Goal: Task Accomplishment & Management: Use online tool/utility

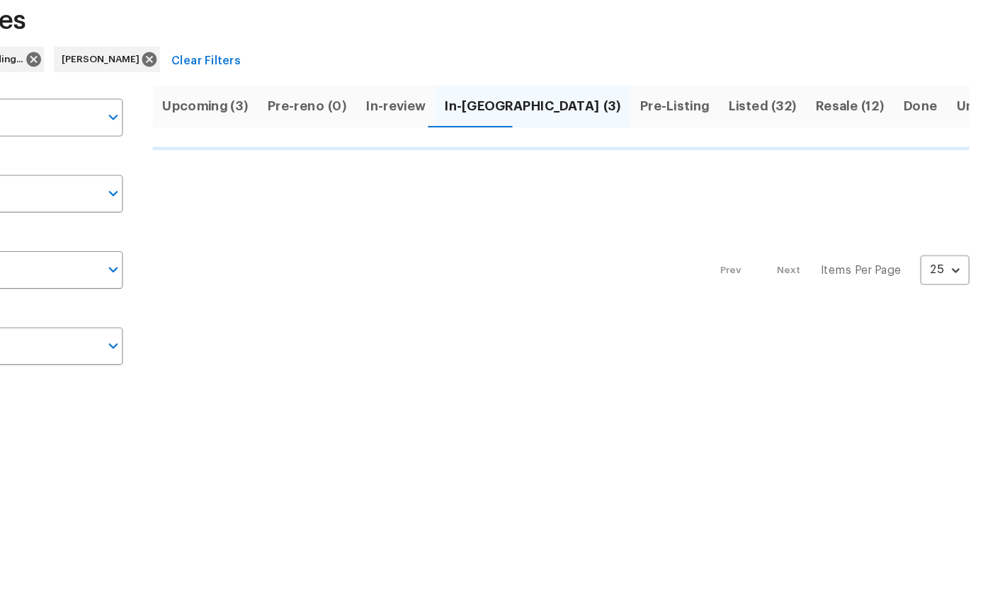
scroll to position [72, 118]
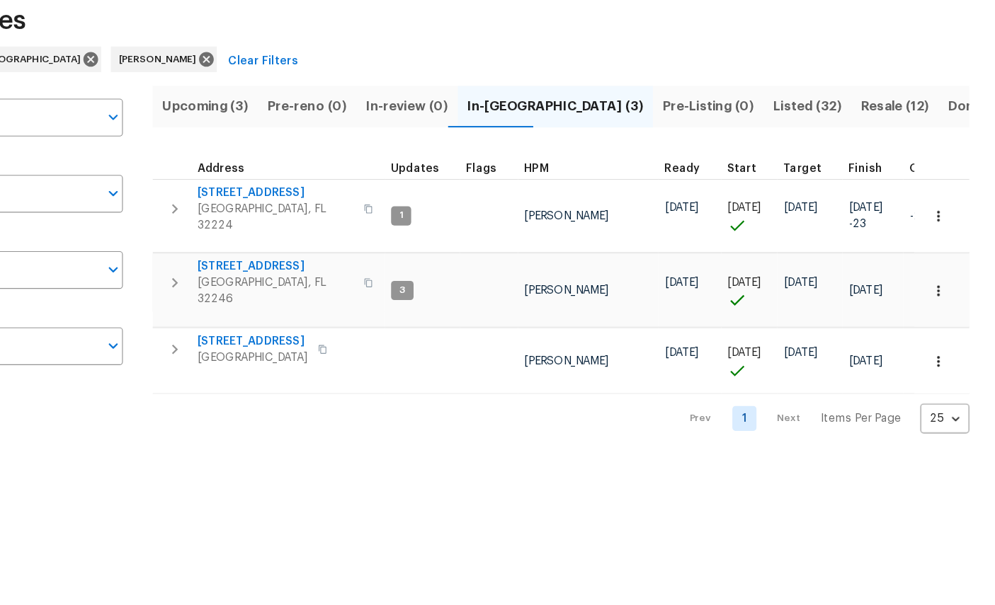
click at [799, 156] on span "Listed (32)" at bounding box center [829, 166] width 60 height 20
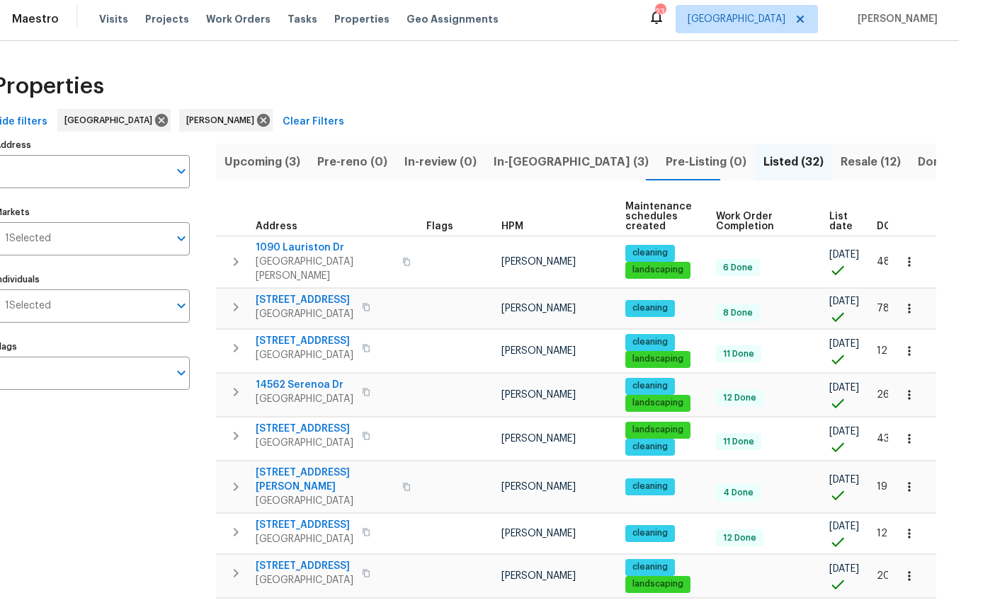
scroll to position [42, 0]
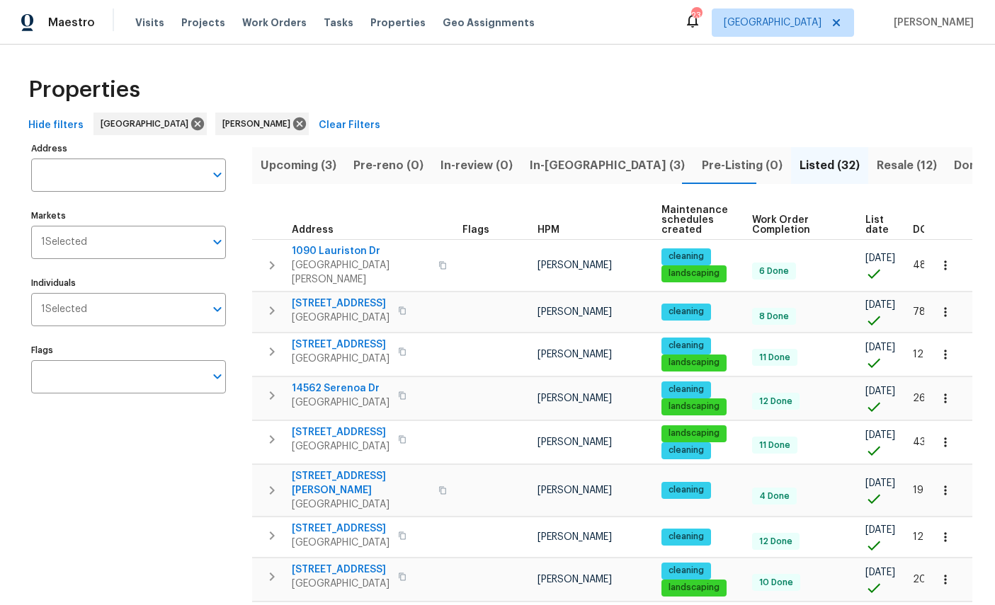
click at [127, 159] on input "Address" at bounding box center [117, 175] width 173 height 33
type input "12882"
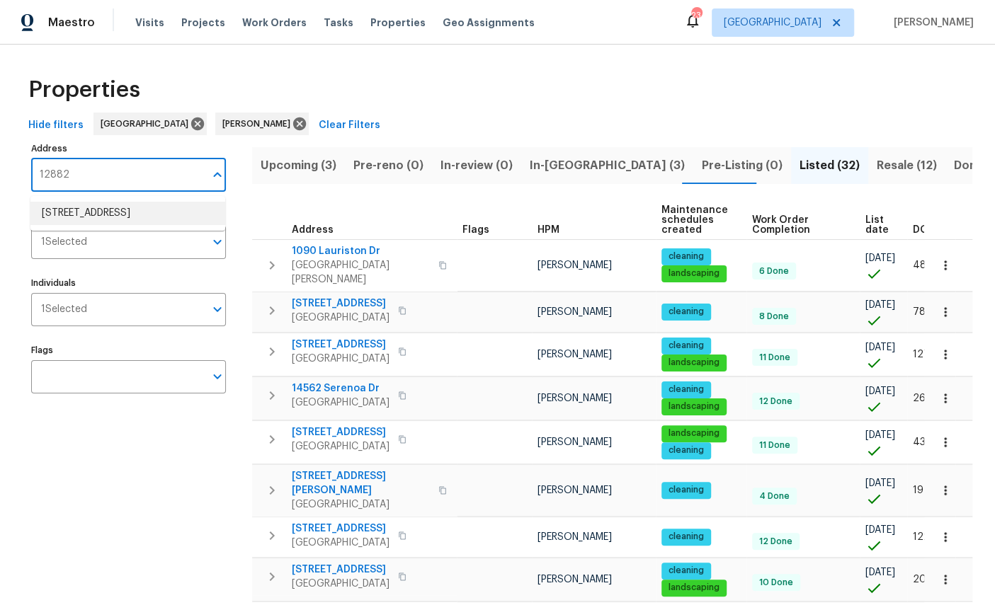
click at [104, 202] on li "[STREET_ADDRESS]" at bounding box center [127, 213] width 195 height 23
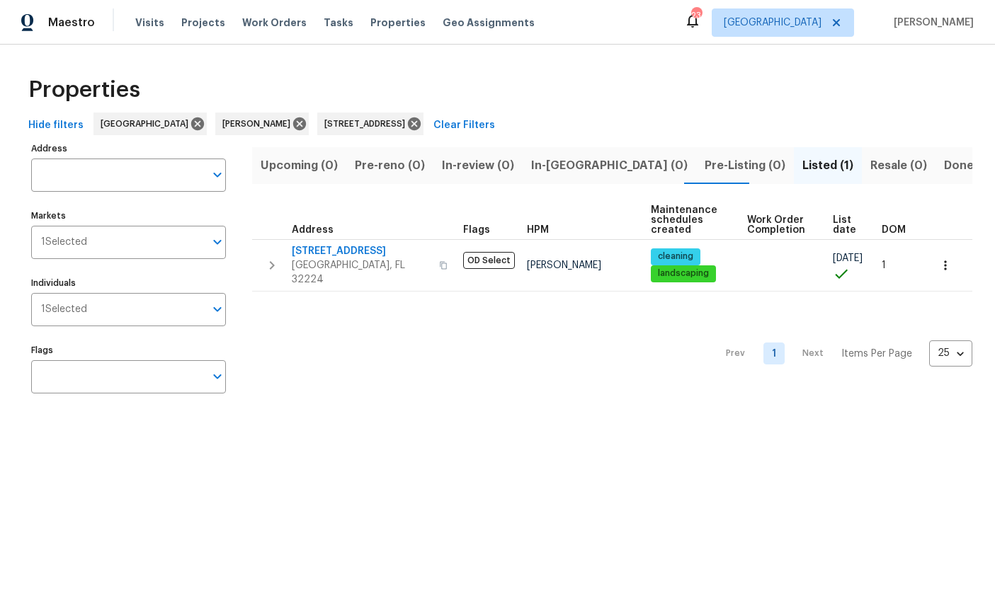
type input "[STREET_ADDRESS]"
click at [326, 262] on span "[GEOGRAPHIC_DATA], FL 32224" at bounding box center [361, 272] width 138 height 28
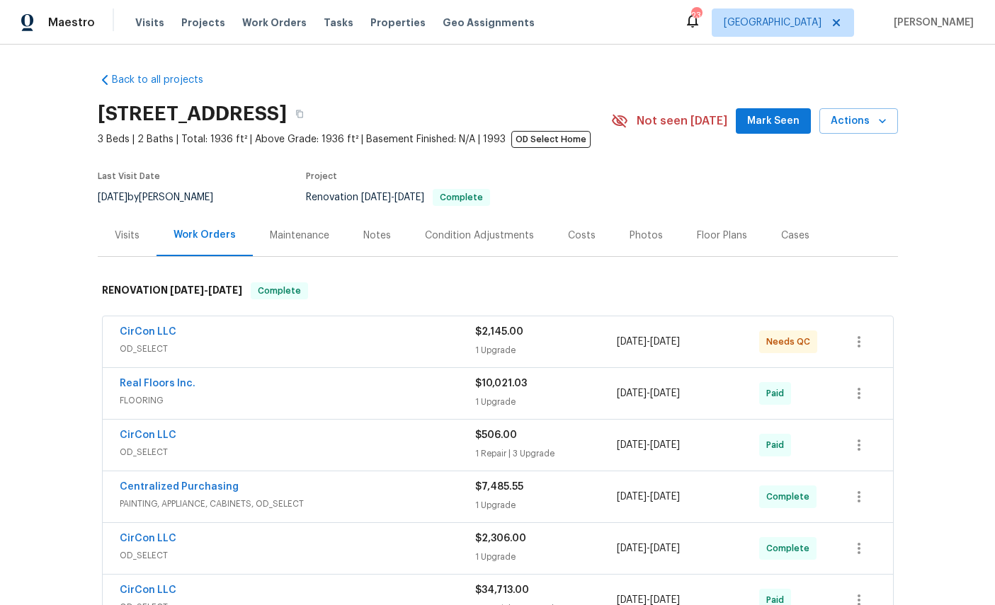
click at [776, 126] on span "Mark Seen" at bounding box center [773, 122] width 52 height 18
click at [137, 336] on link "CirCon LLC" at bounding box center [148, 332] width 57 height 10
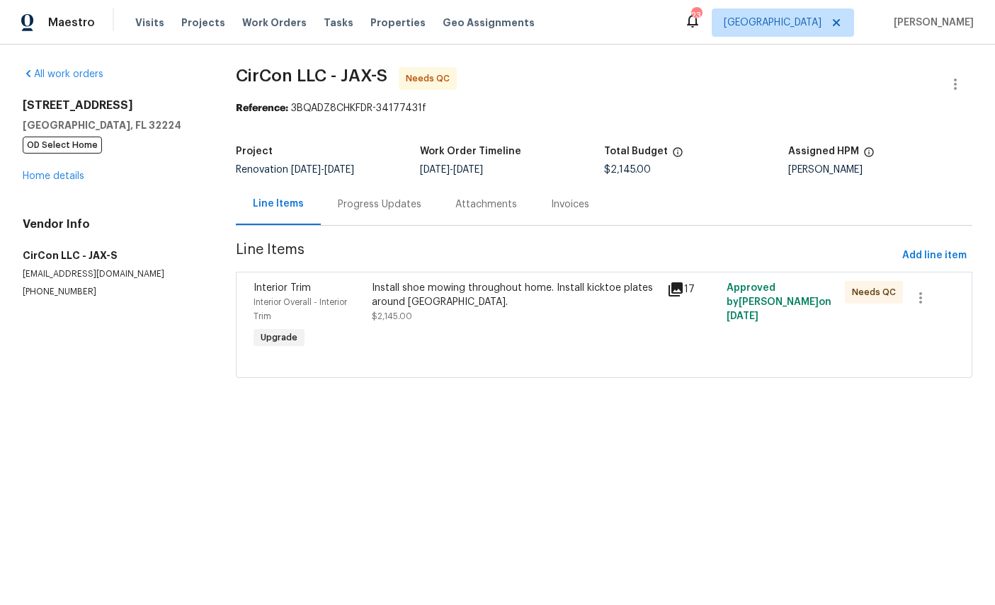
click at [273, 299] on span "Interior Overall - Interior Trim" at bounding box center [299, 309] width 93 height 23
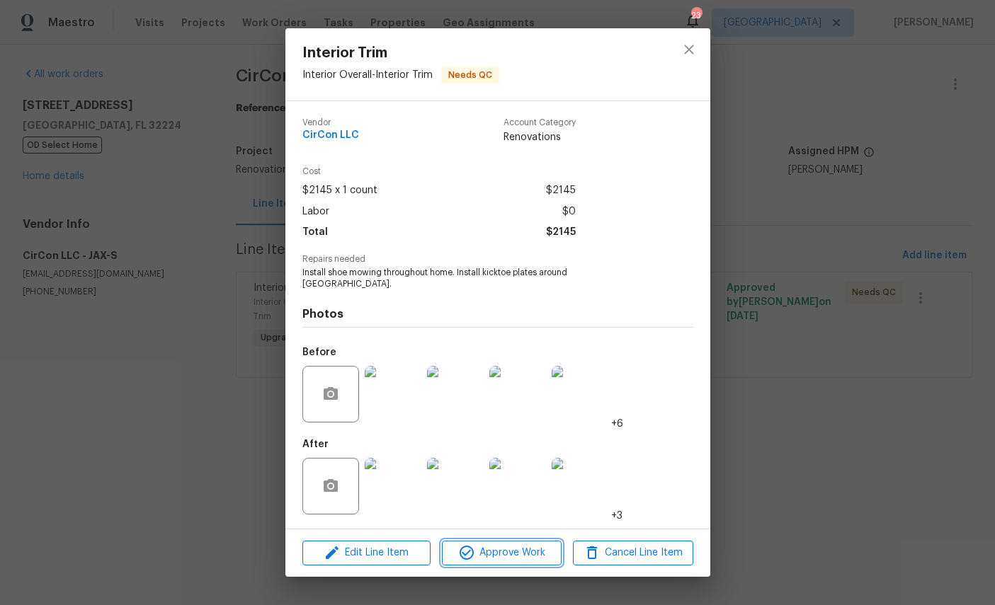
click at [524, 551] on span "Approve Work" at bounding box center [501, 553] width 111 height 18
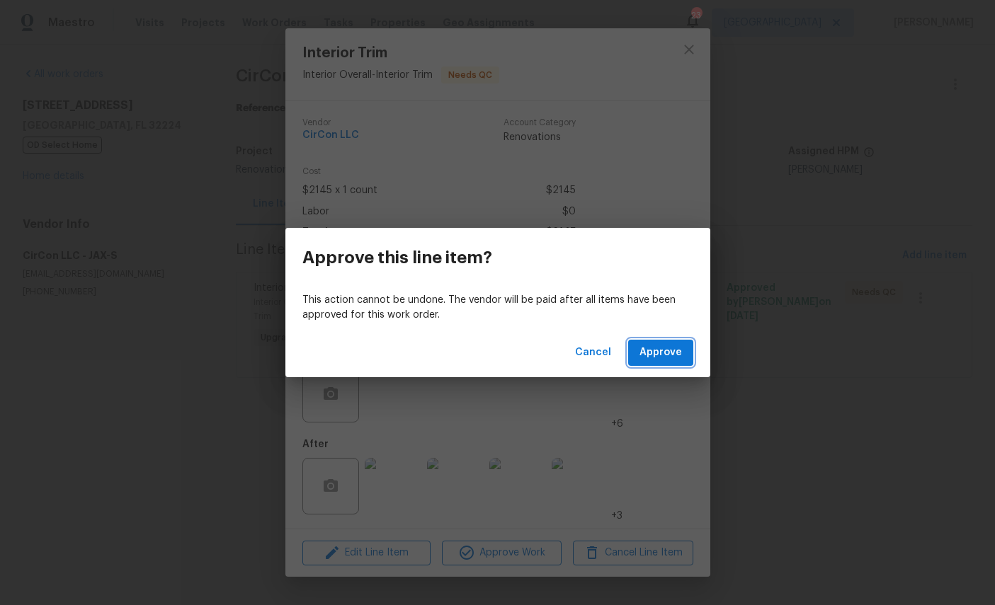
click at [673, 340] on button "Approve" at bounding box center [660, 353] width 65 height 26
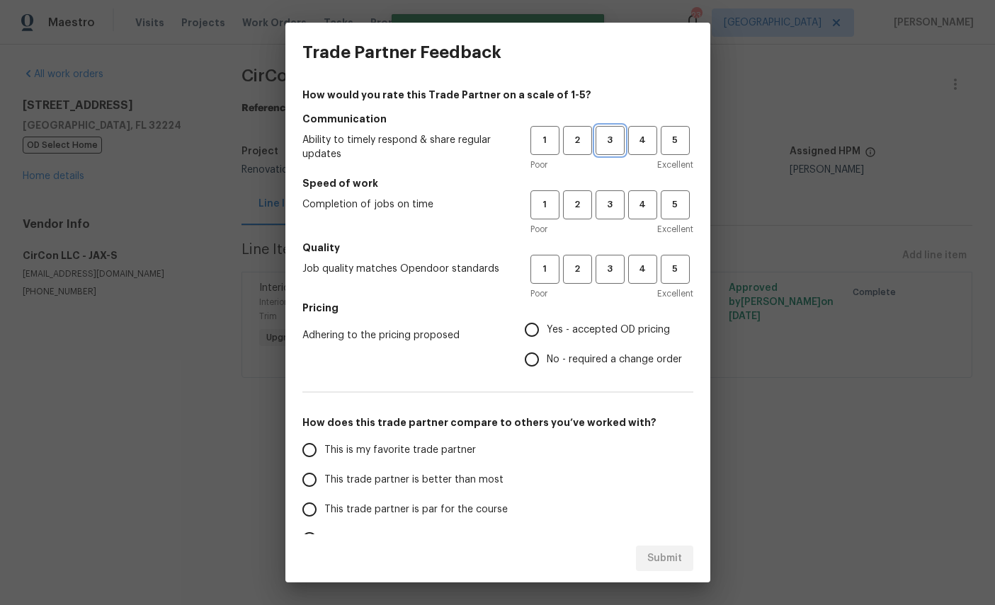
click at [617, 141] on span "3" at bounding box center [610, 140] width 26 height 16
click at [617, 202] on span "3" at bounding box center [610, 205] width 26 height 16
click at [613, 263] on span "3" at bounding box center [610, 269] width 26 height 16
click at [606, 326] on span "Yes - accepted OD pricing" at bounding box center [608, 330] width 123 height 15
click at [547, 326] on input "Yes - accepted OD pricing" at bounding box center [532, 330] width 30 height 30
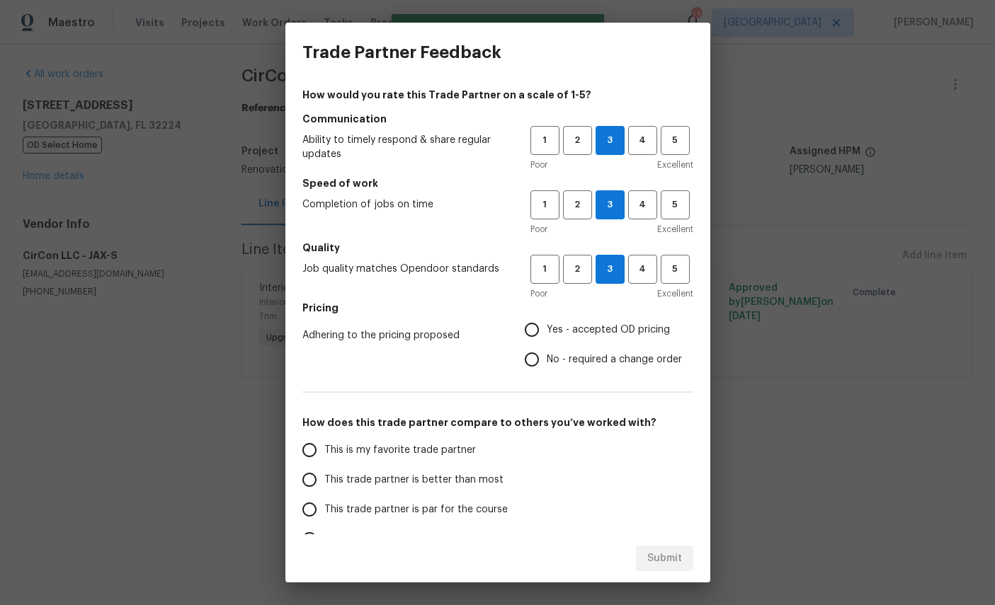
radio input "true"
click at [321, 442] on input "This is my favorite trade partner" at bounding box center [309, 450] width 30 height 30
click at [667, 547] on button "Submit" at bounding box center [664, 559] width 57 height 26
radio input "true"
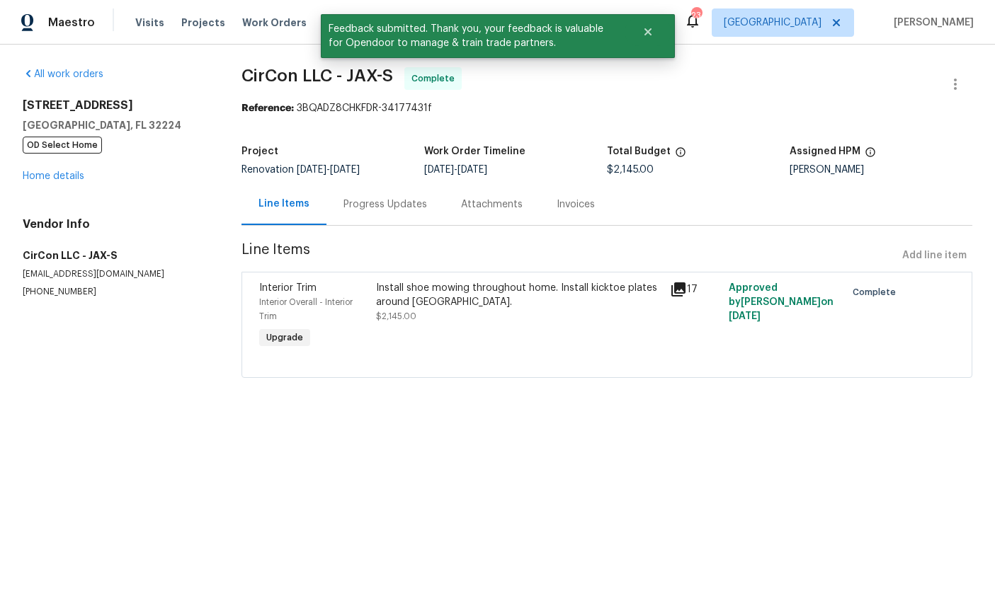
click at [56, 171] on link "Home details" at bounding box center [54, 176] width 62 height 10
